Goal: Task Accomplishment & Management: Use online tool/utility

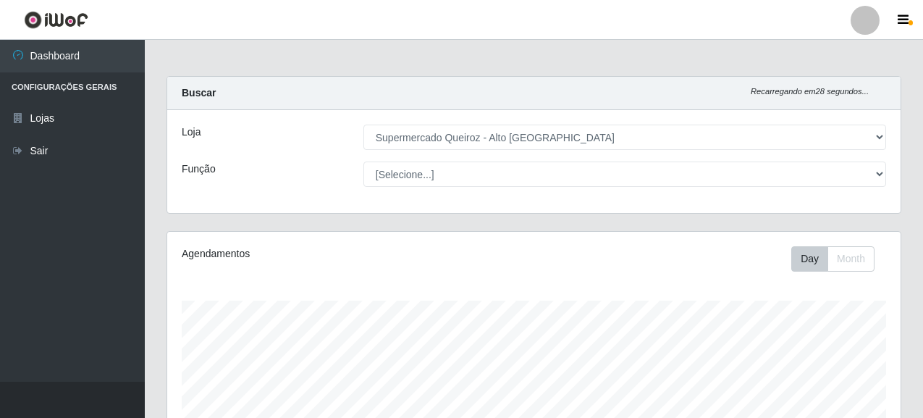
select select "496"
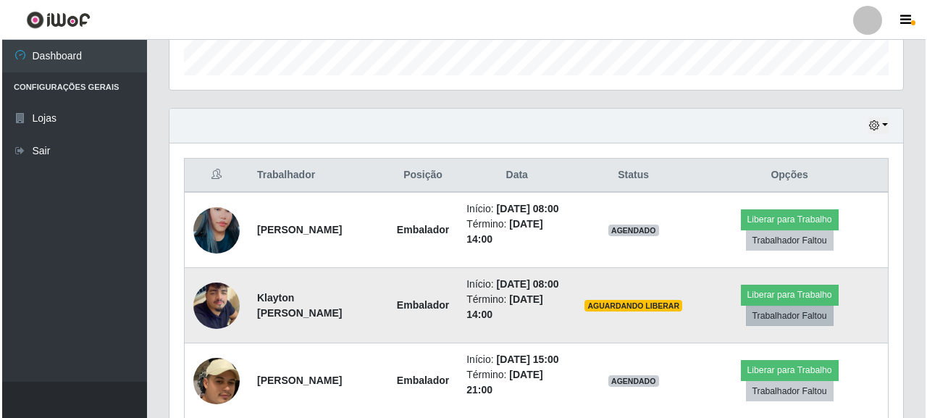
scroll to position [301, 734]
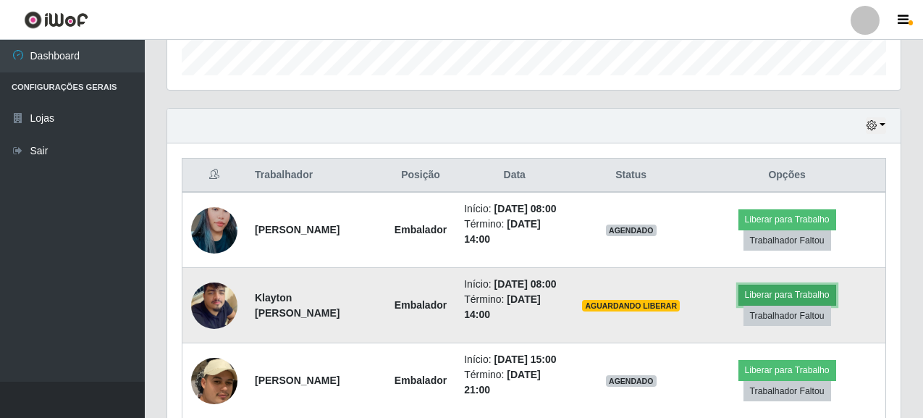
click at [802, 305] on button "Liberar para Trabalho" at bounding box center [788, 295] width 98 height 20
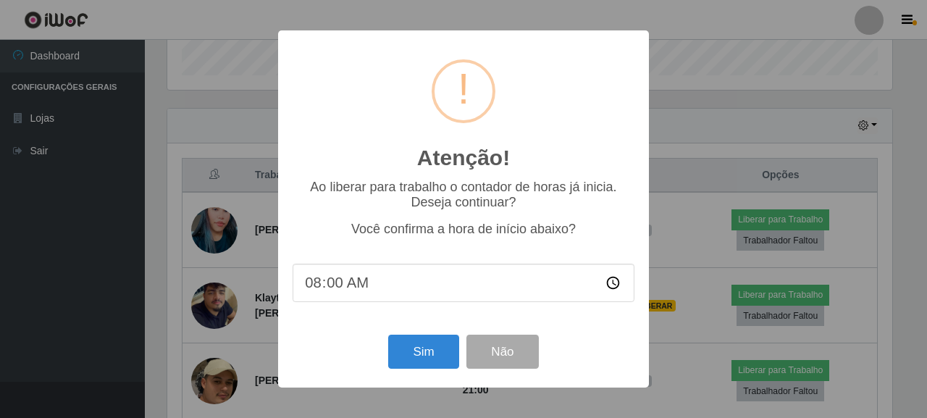
scroll to position [301, 725]
click at [427, 353] on button "Sim" at bounding box center [423, 352] width 70 height 34
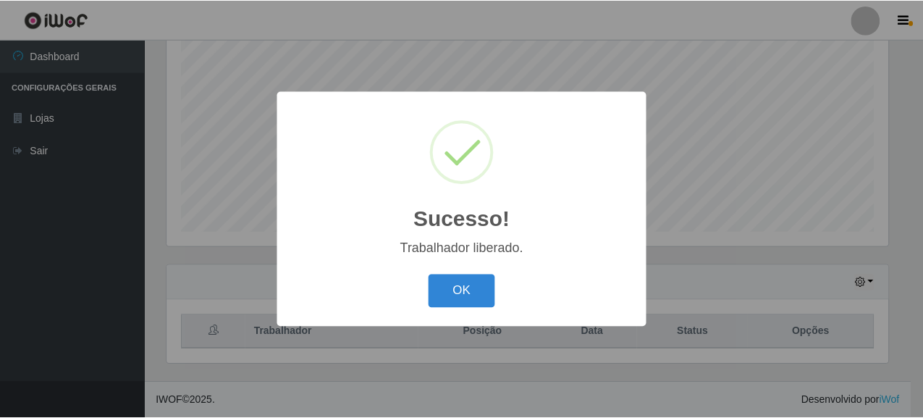
scroll to position [723918, 723493]
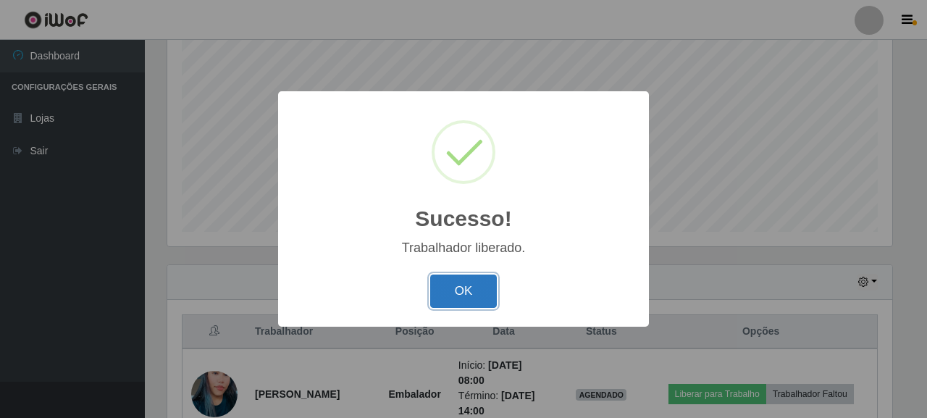
click at [458, 288] on button "OK" at bounding box center [463, 291] width 67 height 34
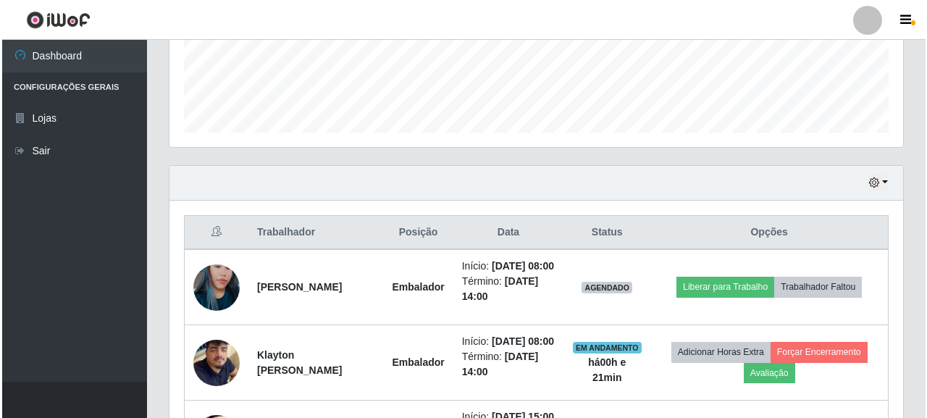
scroll to position [431, 0]
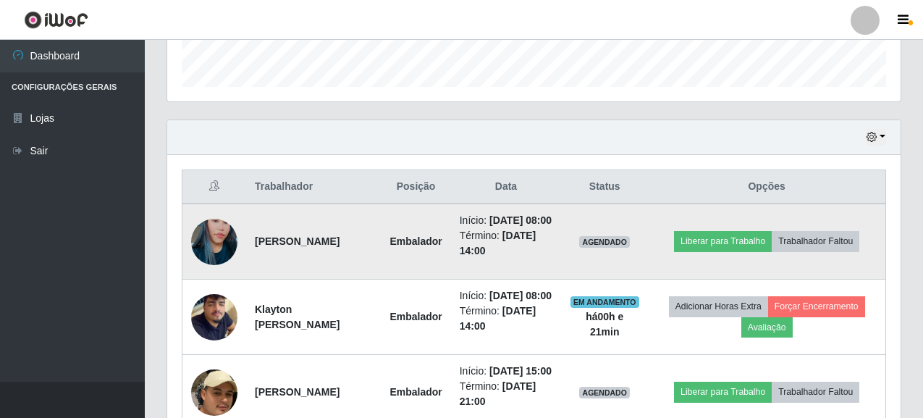
click at [213, 245] on img at bounding box center [214, 242] width 46 height 83
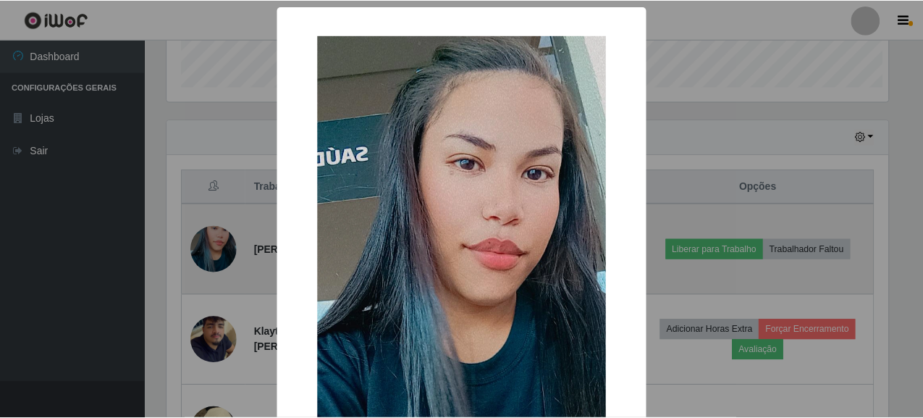
scroll to position [301, 725]
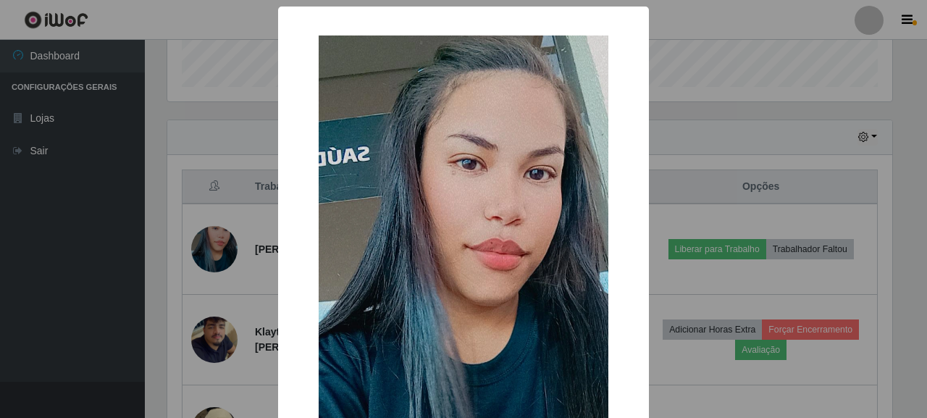
click at [696, 98] on div "× OK Cancel" at bounding box center [463, 209] width 927 height 418
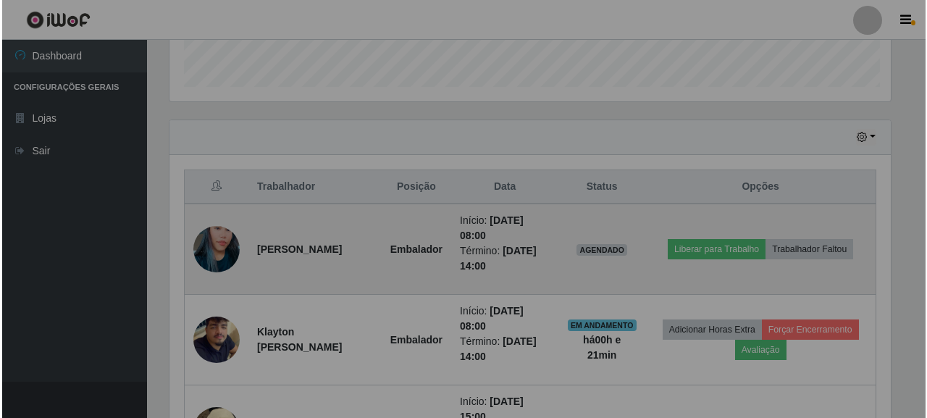
scroll to position [301, 734]
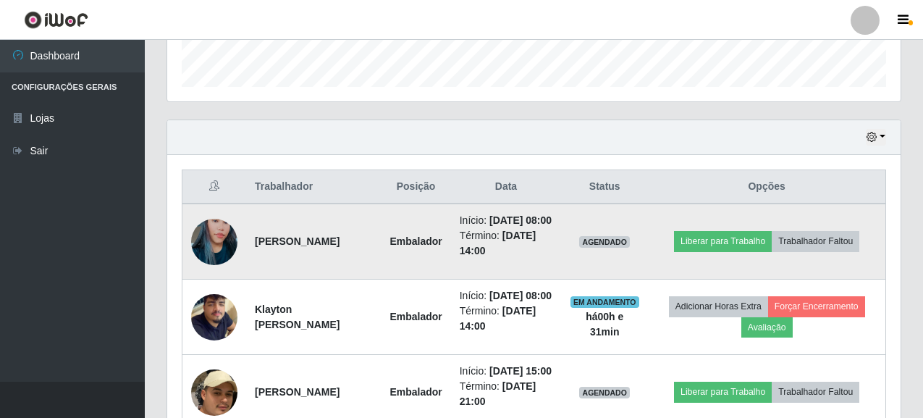
drag, startPoint x: 253, startPoint y: 251, endPoint x: 391, endPoint y: 246, distance: 138.4
click at [381, 246] on td "[PERSON_NAME]" at bounding box center [313, 242] width 135 height 76
copy strong "[PERSON_NAME]"
click at [751, 276] on td "Liberar para Trabalho Trabalhador Faltou" at bounding box center [767, 242] width 238 height 76
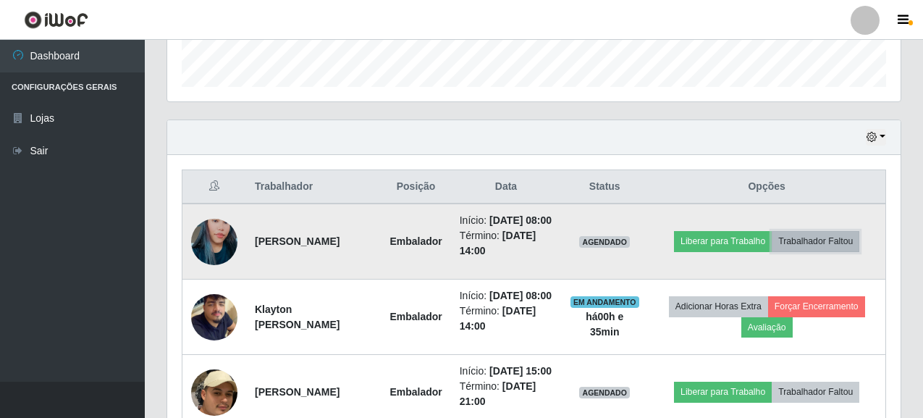
click at [834, 250] on button "Trabalhador Faltou" at bounding box center [816, 241] width 88 height 20
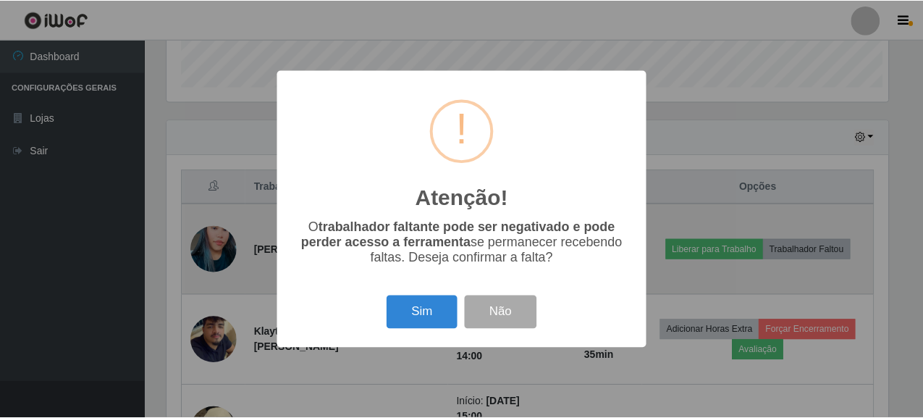
scroll to position [301, 725]
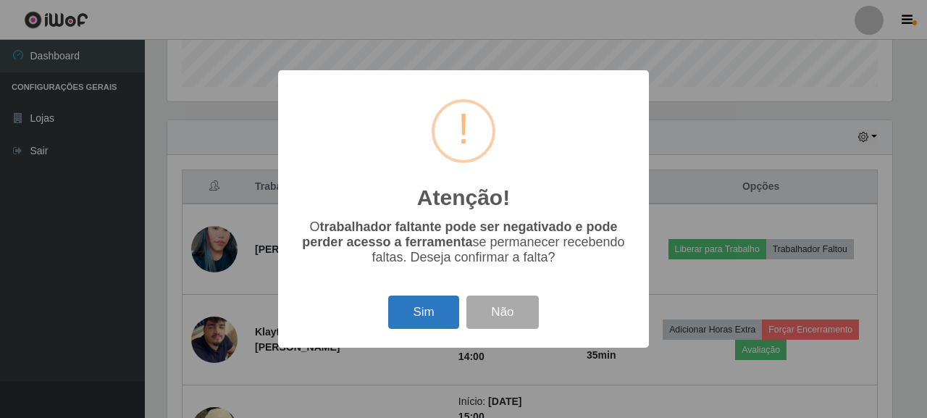
click at [419, 318] on button "Sim" at bounding box center [423, 312] width 70 height 34
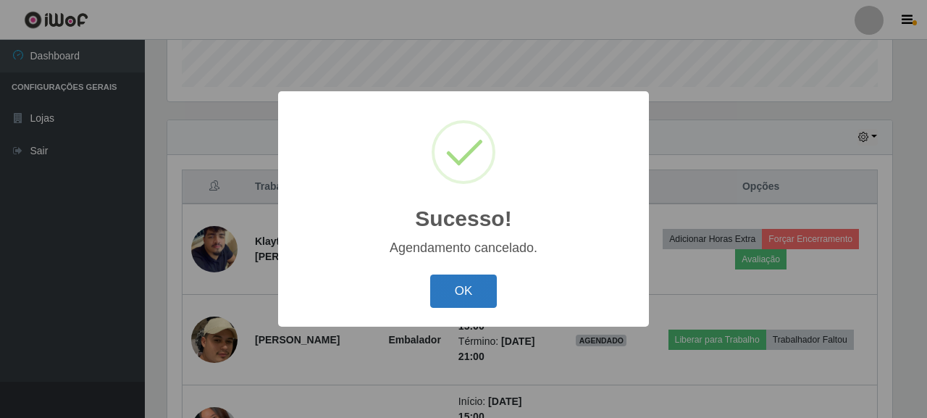
click at [457, 285] on button "OK" at bounding box center [463, 291] width 67 height 34
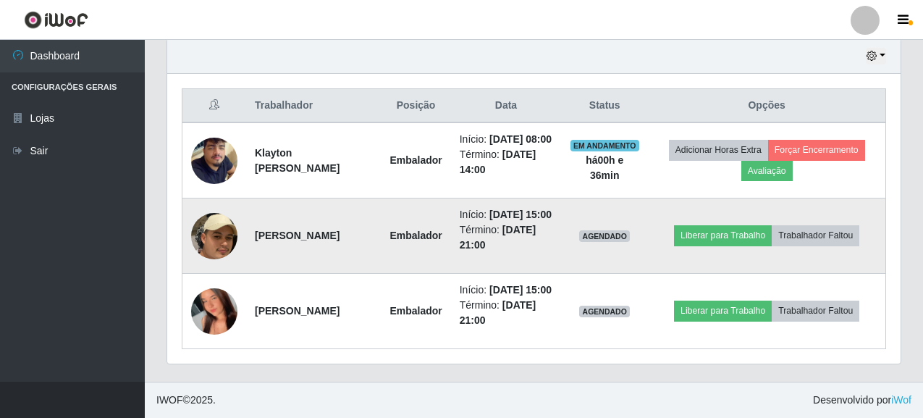
scroll to position [558, 0]
drag, startPoint x: 253, startPoint y: 218, endPoint x: 385, endPoint y: 215, distance: 132.6
click at [381, 215] on td "[PERSON_NAME]" at bounding box center [313, 235] width 135 height 75
copy strong "[PERSON_NAME]"
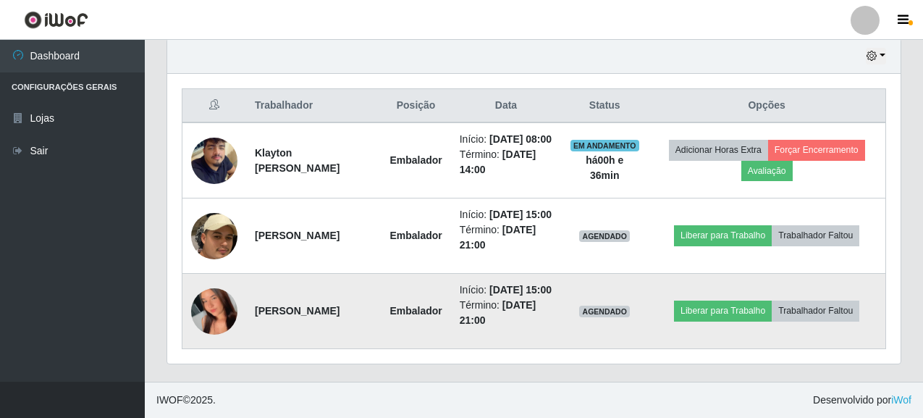
copy strong "[PERSON_NAME]"
drag, startPoint x: 253, startPoint y: 295, endPoint x: 328, endPoint y: 308, distance: 75.6
click at [328, 308] on td "[PERSON_NAME]" at bounding box center [313, 311] width 135 height 75
copy strong "[PERSON_NAME]"
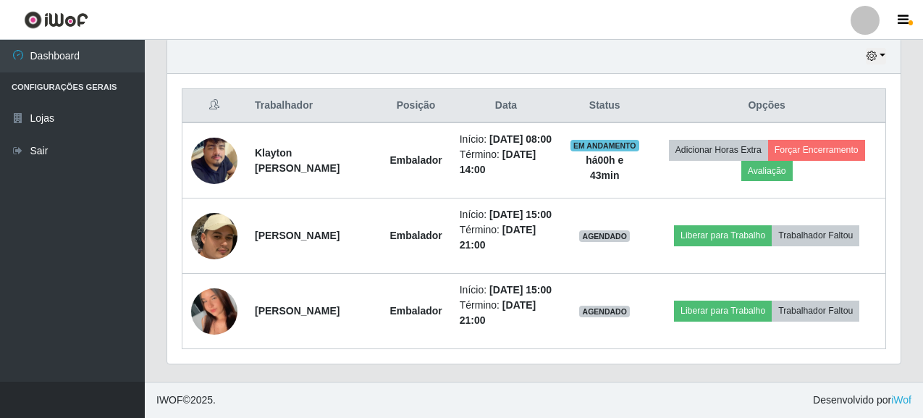
click at [357, 364] on div "Hoje 1 dia 3 dias 1 Semana Não encerrados Trabalhador Posição Data Status Opçõe…" at bounding box center [534, 209] width 757 height 343
click at [137, 311] on ul "Dashboard Configurações Gerais Lojas Sair" at bounding box center [72, 211] width 145 height 342
